Goal: Navigation & Orientation: Find specific page/section

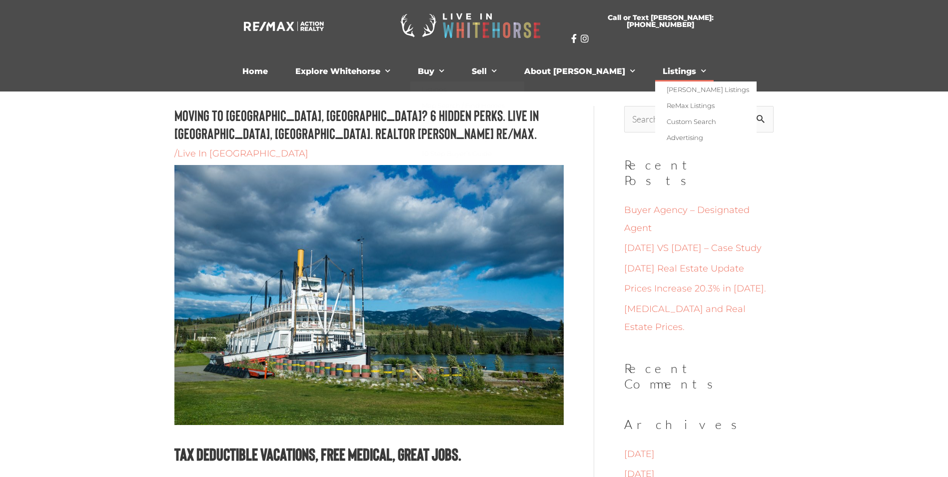
click at [655, 74] on link "Listings" at bounding box center [684, 71] width 58 height 20
click at [655, 86] on link "[PERSON_NAME] Listings" at bounding box center [705, 89] width 101 height 16
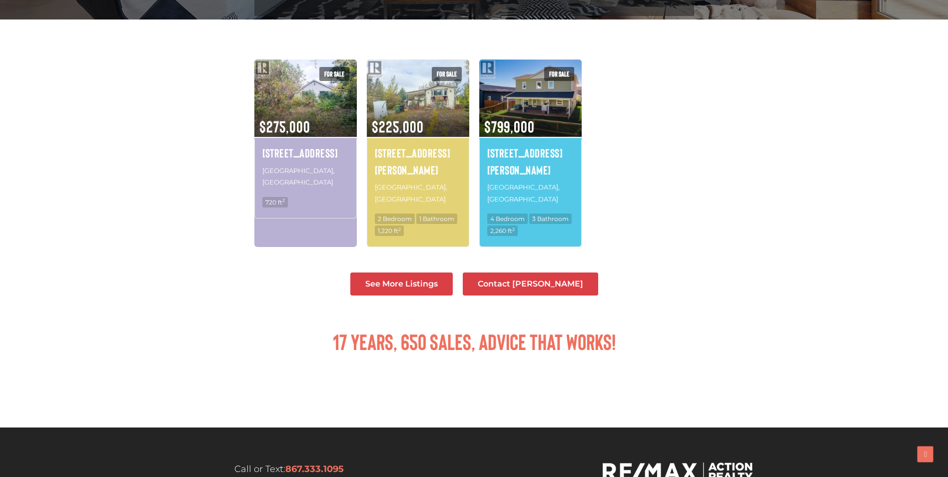
scroll to position [300, 0]
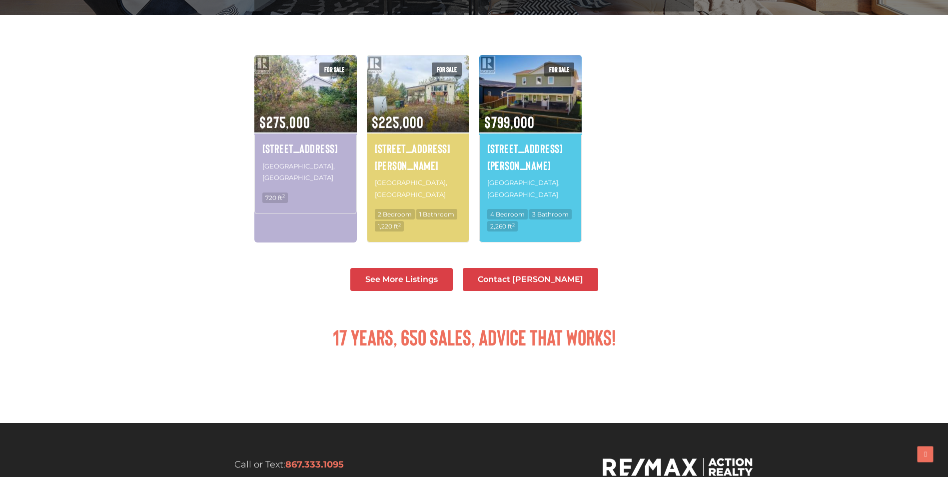
click at [438, 275] on span "See More Listings" at bounding box center [401, 279] width 72 height 8
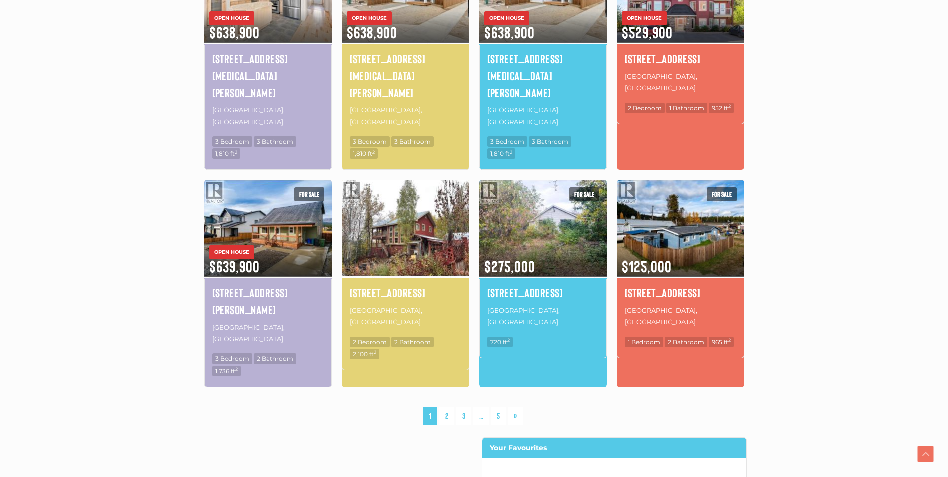
scroll to position [650, 0]
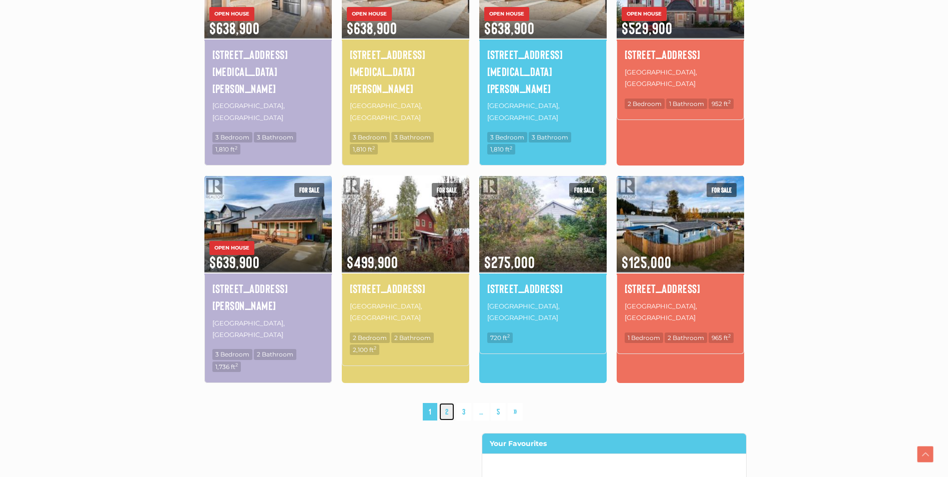
click at [445, 403] on link "2" at bounding box center [446, 411] width 15 height 17
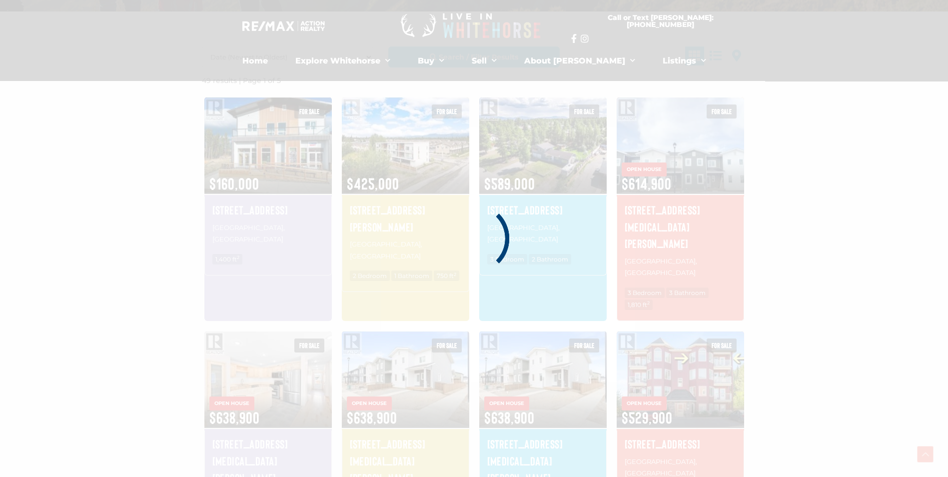
scroll to position [232, 0]
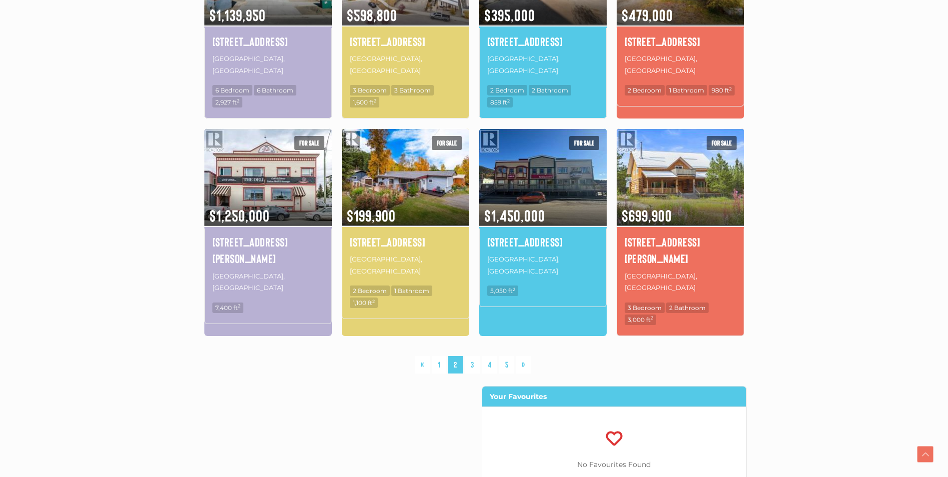
scroll to position [650, 0]
